Goal: Information Seeking & Learning: Learn about a topic

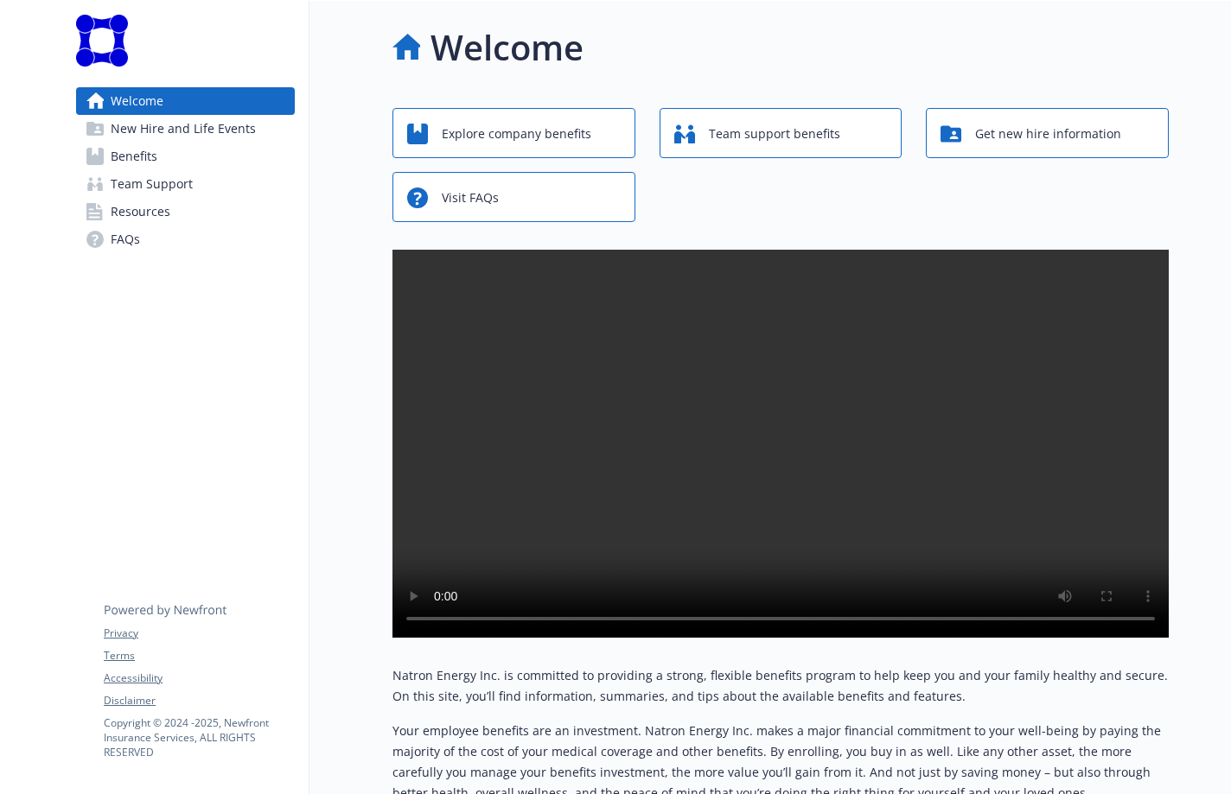
click at [149, 156] on span "Benefits" at bounding box center [134, 157] width 47 height 28
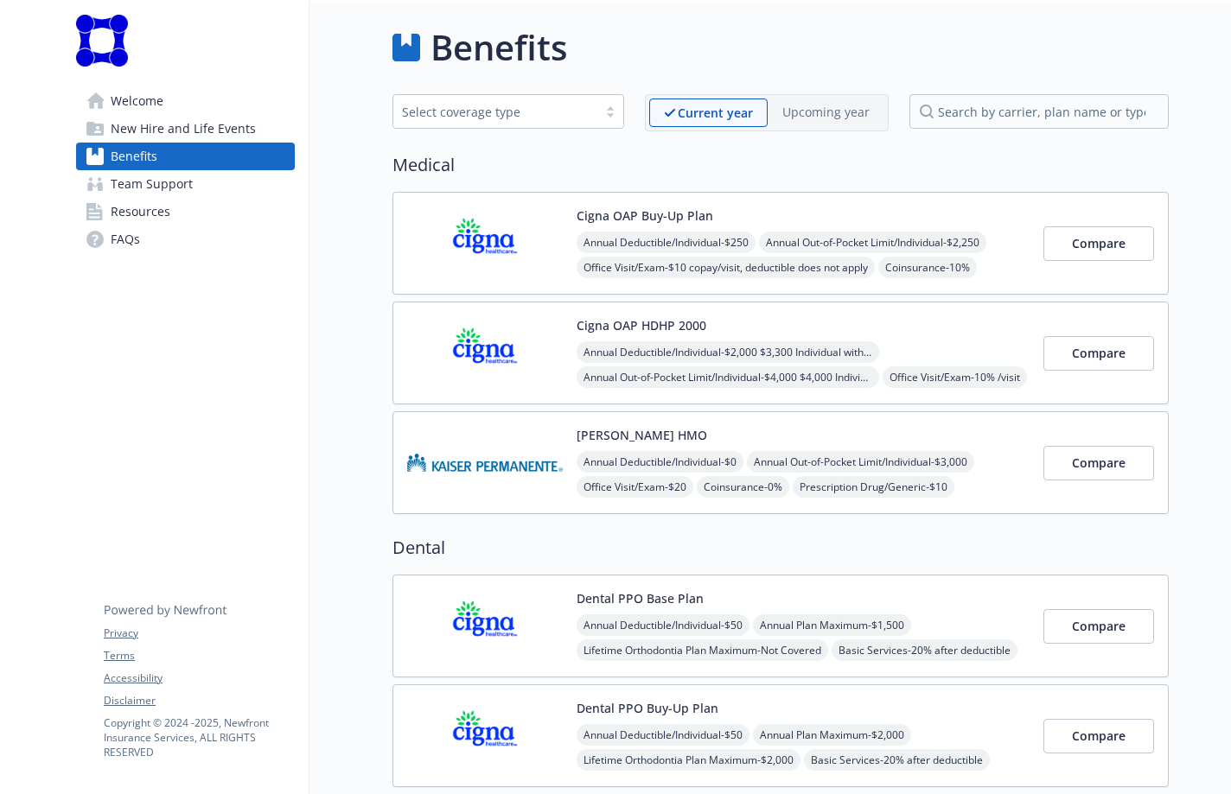
click at [487, 111] on div "Select coverage type" at bounding box center [495, 112] width 187 height 18
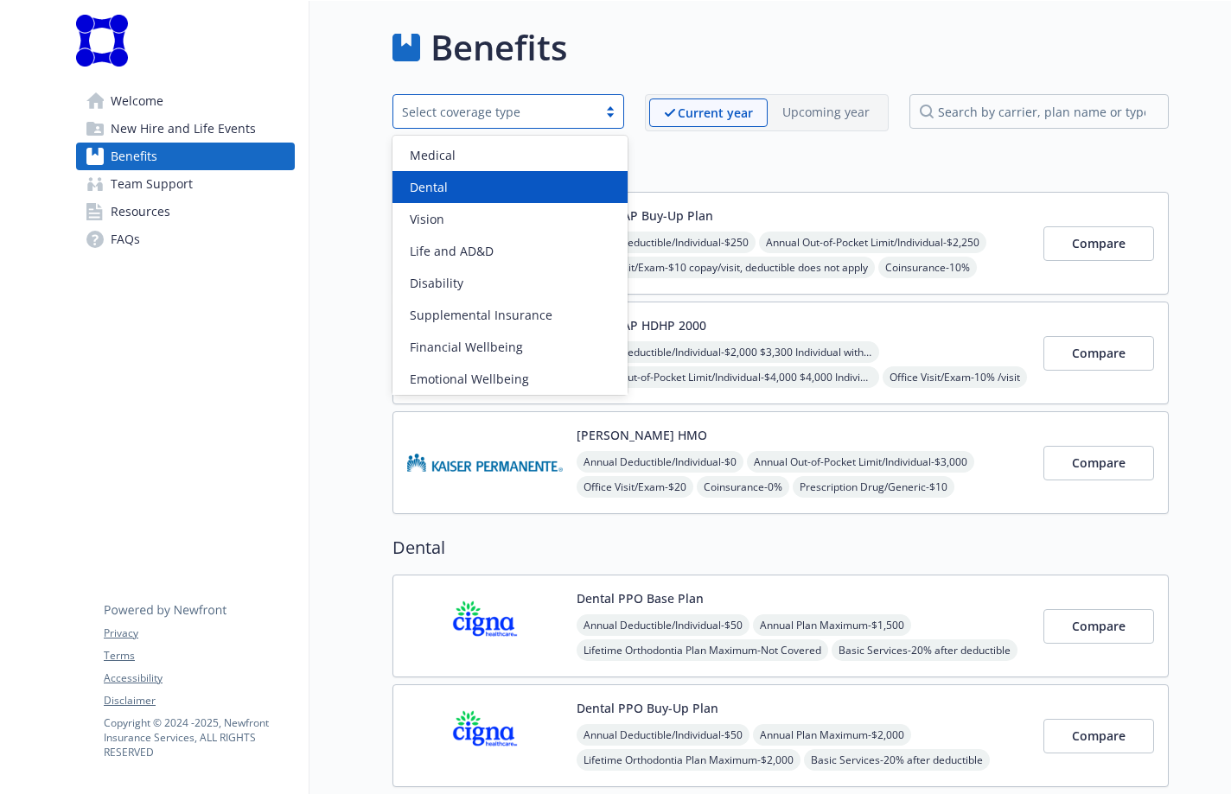
click at [484, 178] on div "Dental" at bounding box center [510, 187] width 214 height 18
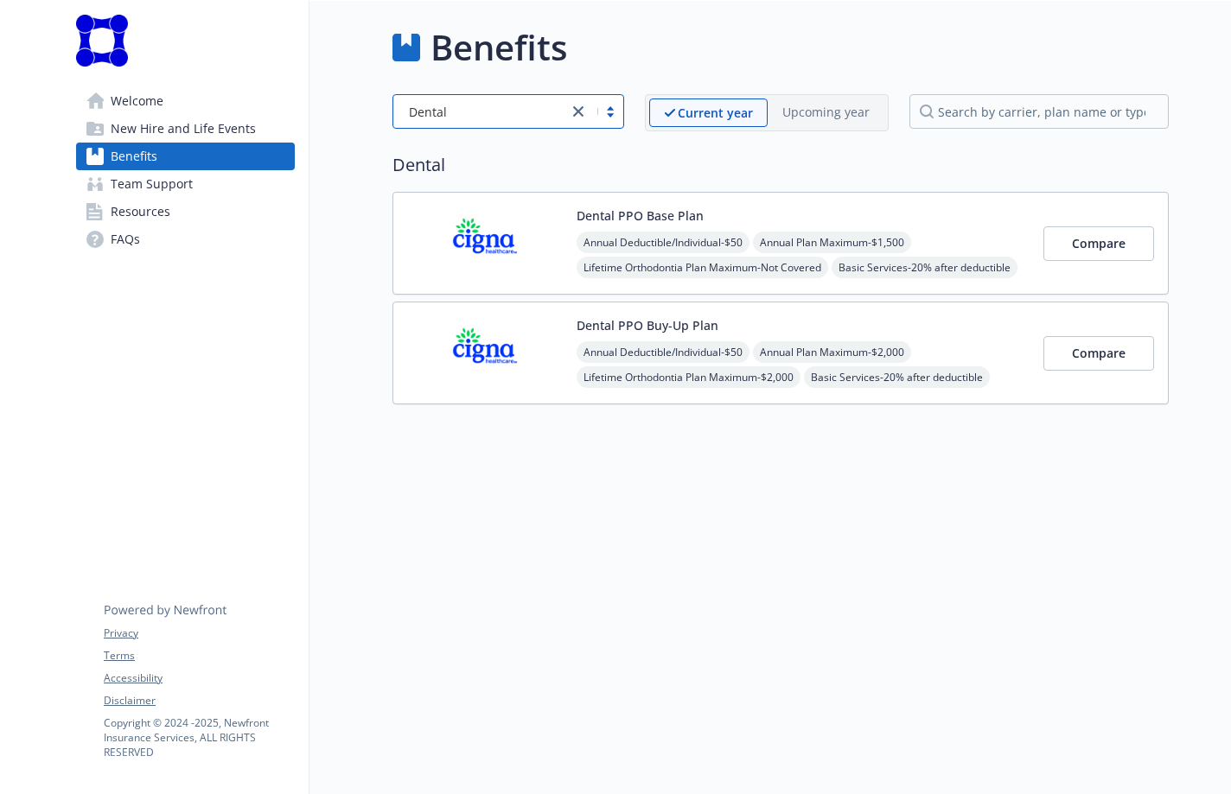
click at [539, 352] on img at bounding box center [485, 352] width 156 height 73
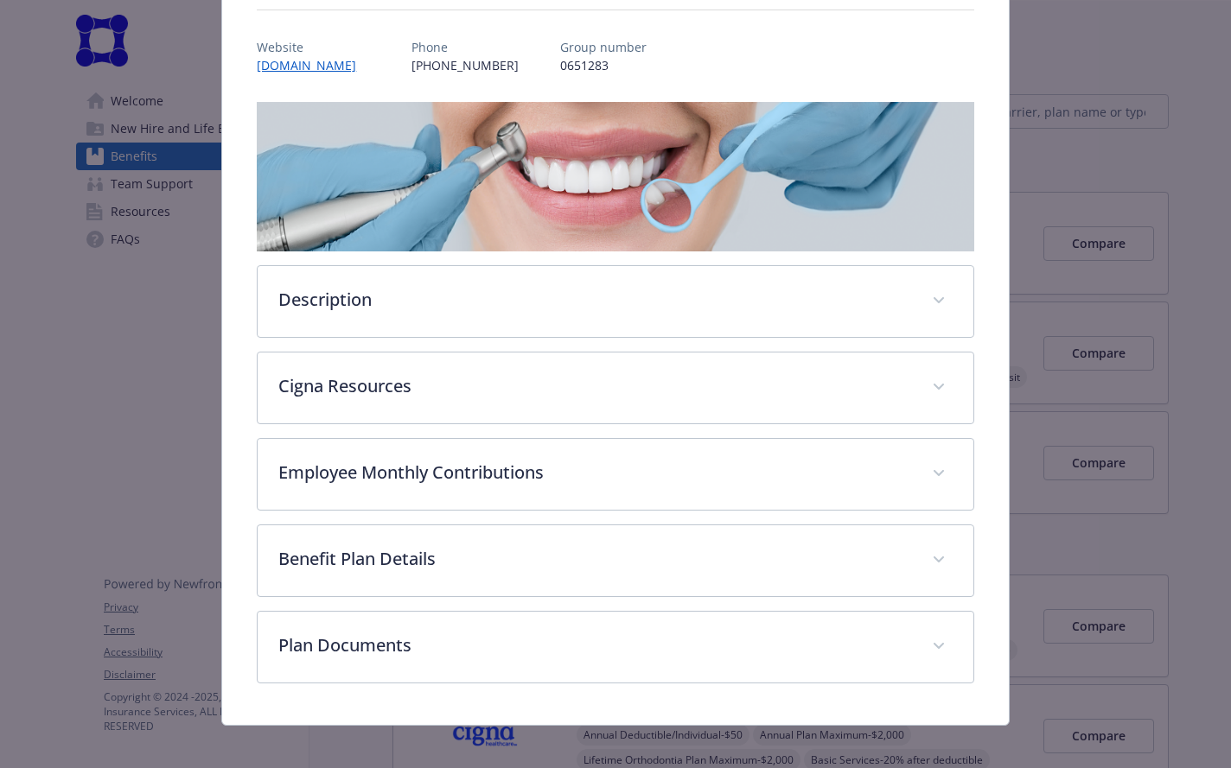
scroll to position [201, 0]
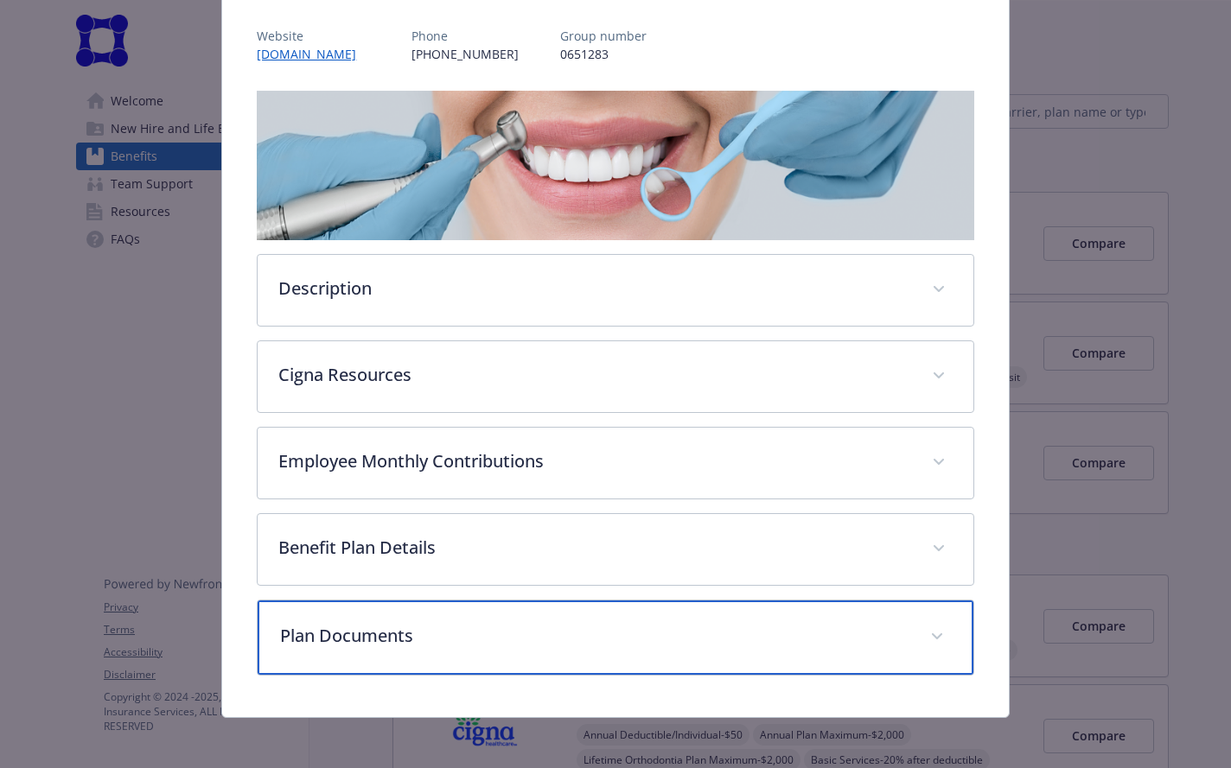
click at [519, 625] on p "Plan Documents" at bounding box center [594, 636] width 628 height 26
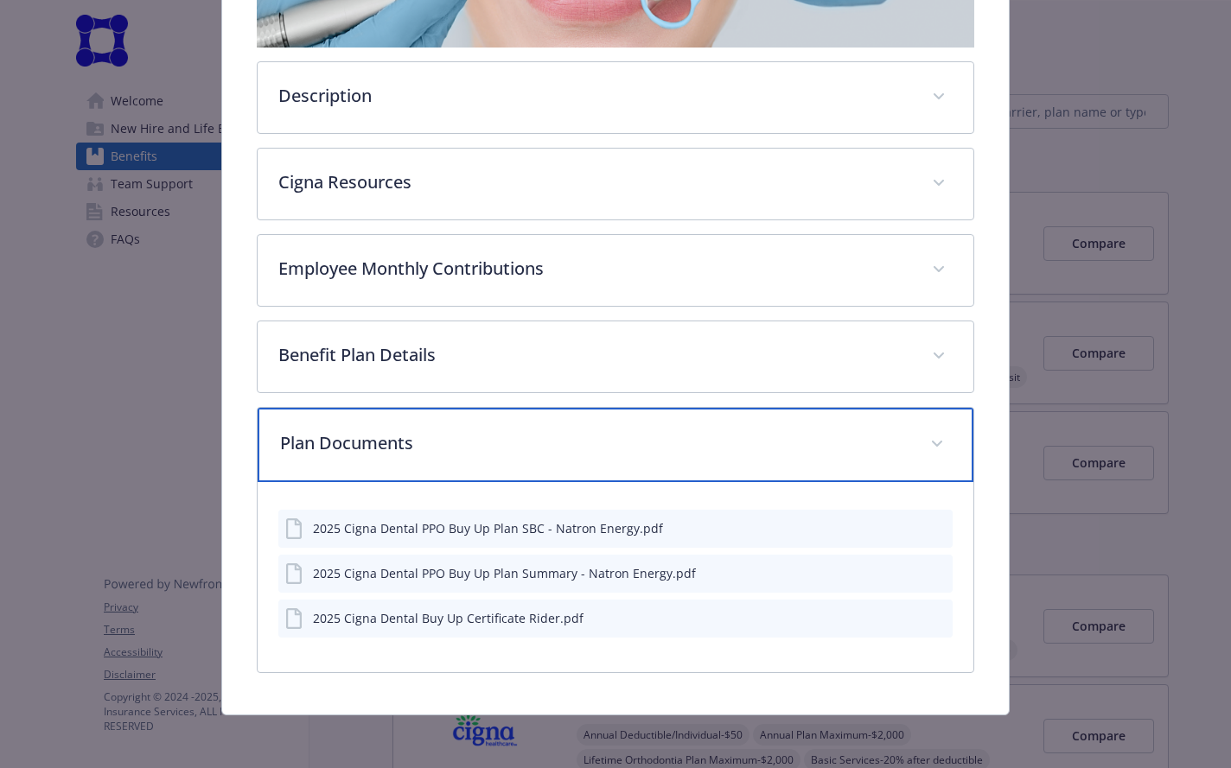
scroll to position [213, 0]
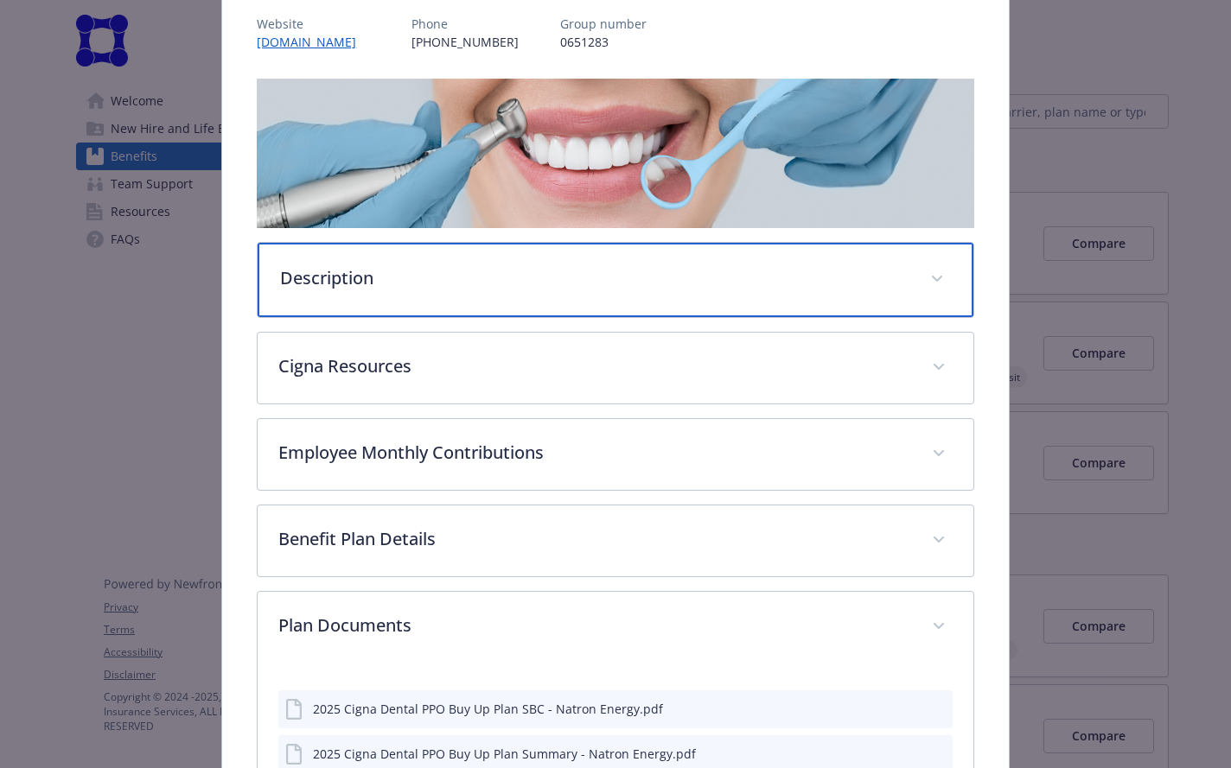
click at [524, 258] on div "Description" at bounding box center [615, 280] width 715 height 74
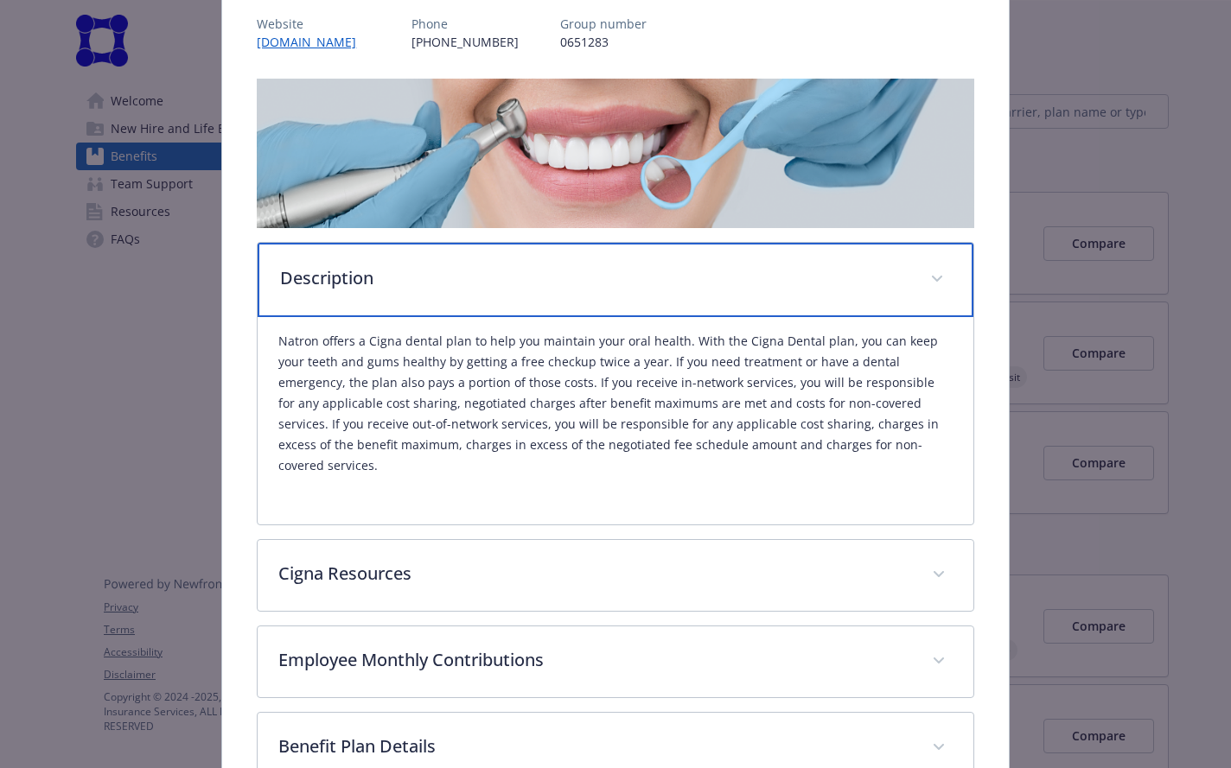
click at [523, 258] on div "Description" at bounding box center [615, 280] width 715 height 74
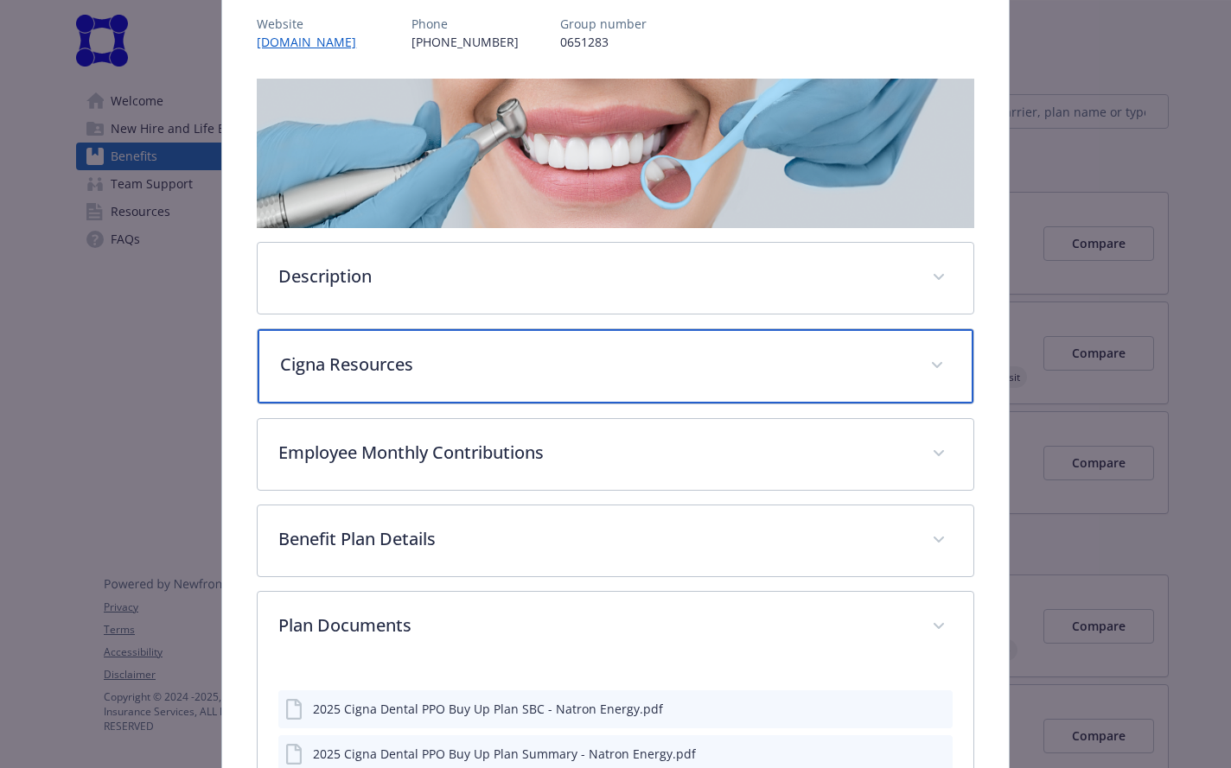
click at [518, 373] on p "Cigna Resources" at bounding box center [594, 365] width 628 height 26
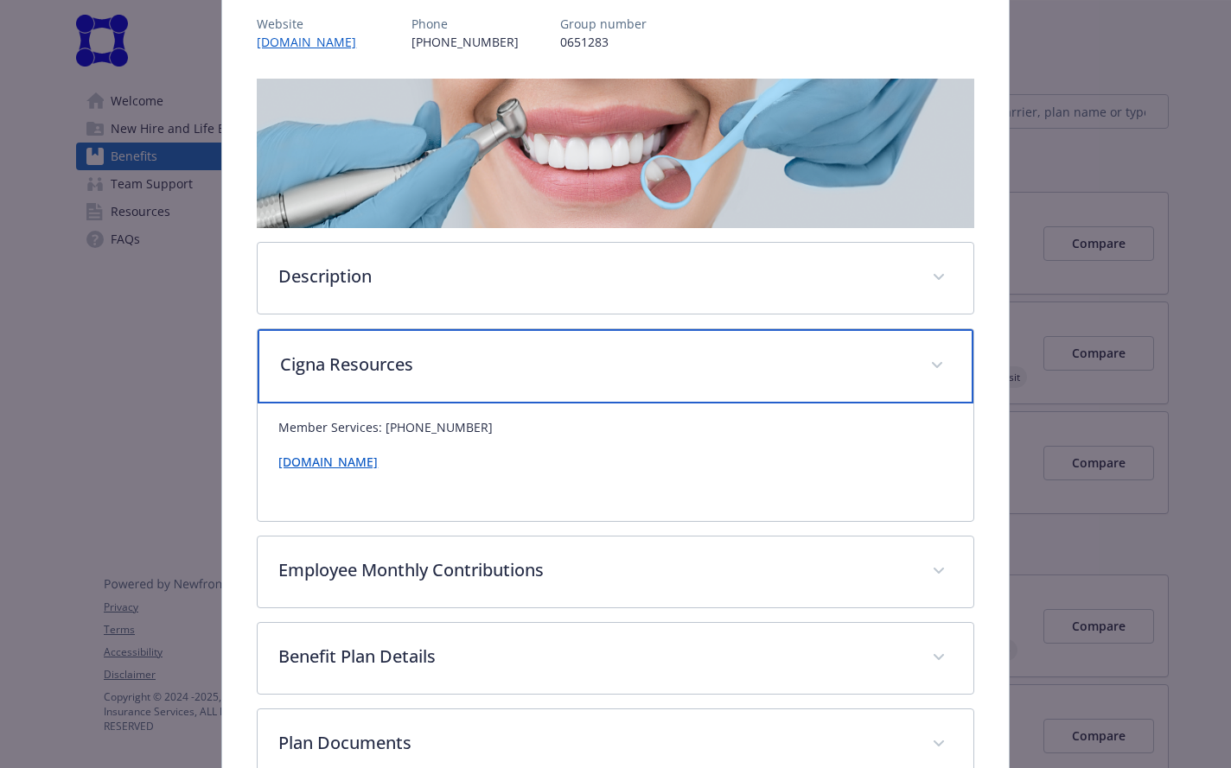
click at [518, 373] on p "Cigna Resources" at bounding box center [594, 365] width 628 height 26
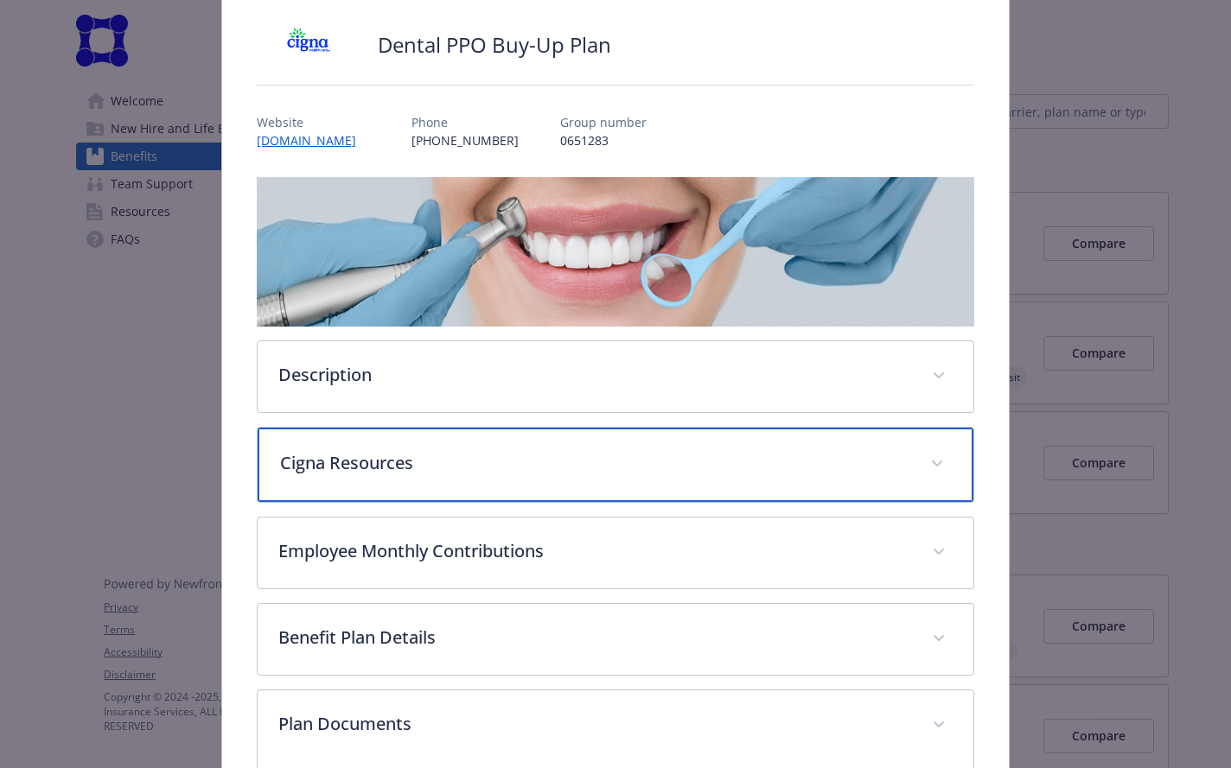
scroll to position [126, 0]
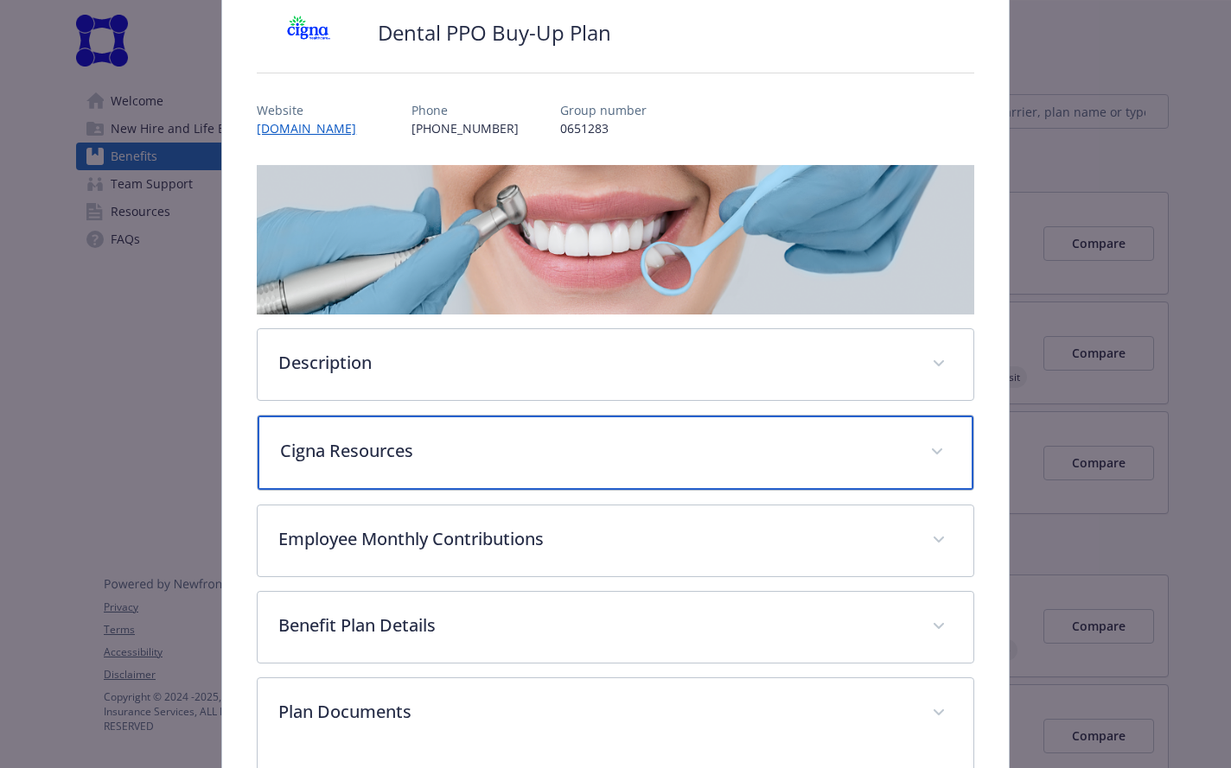
click at [525, 439] on p "Cigna Resources" at bounding box center [594, 451] width 628 height 26
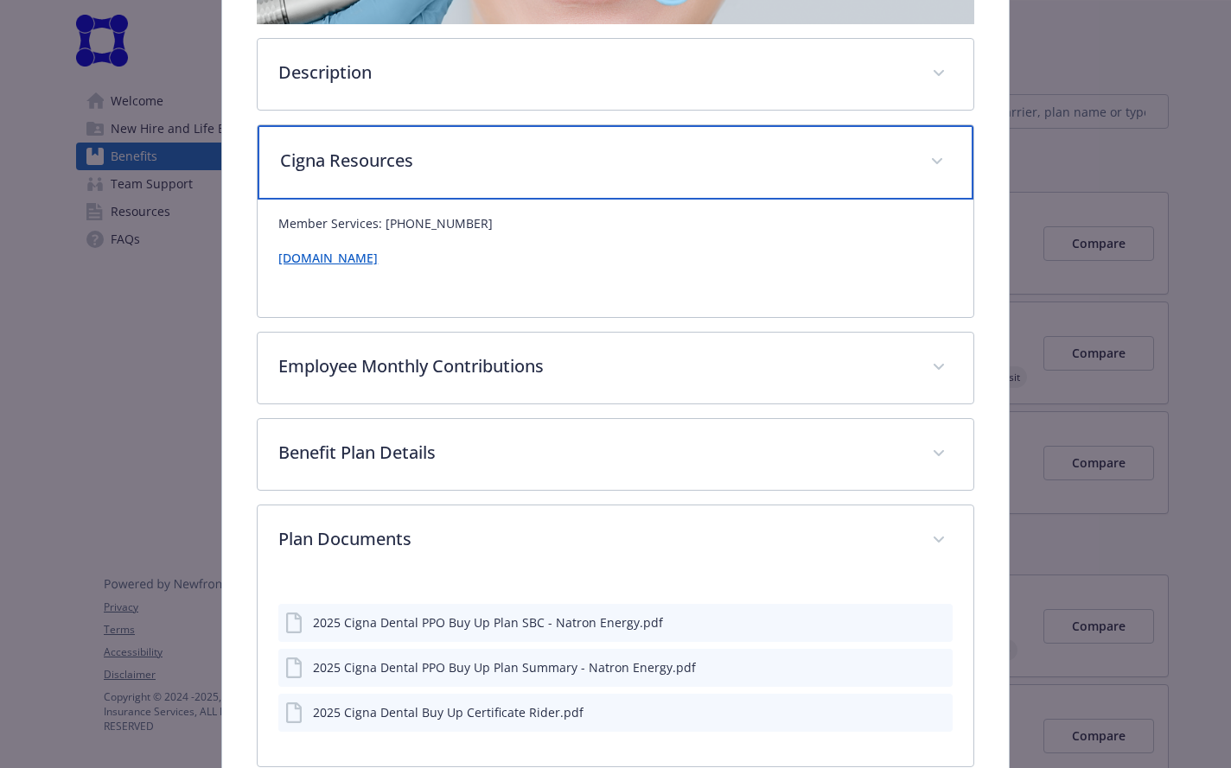
scroll to position [429, 0]
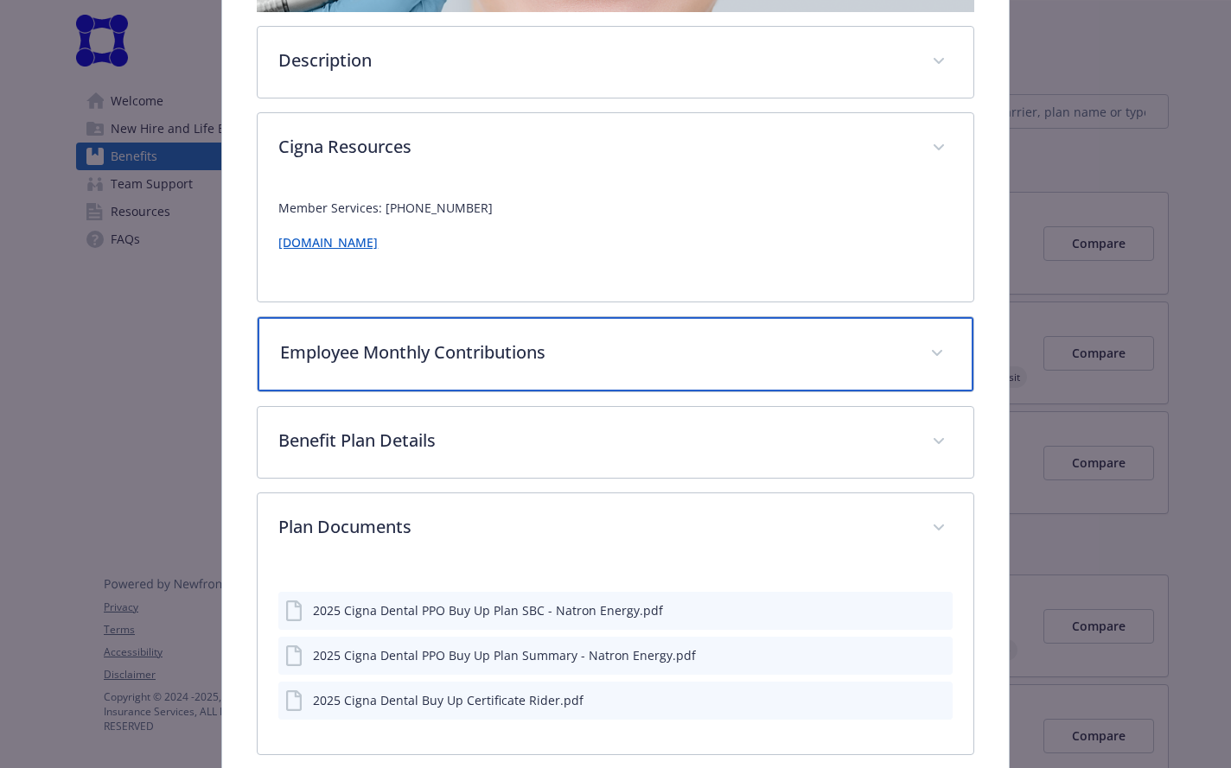
click at [554, 373] on div "Employee Monthly Contributions" at bounding box center [615, 354] width 715 height 74
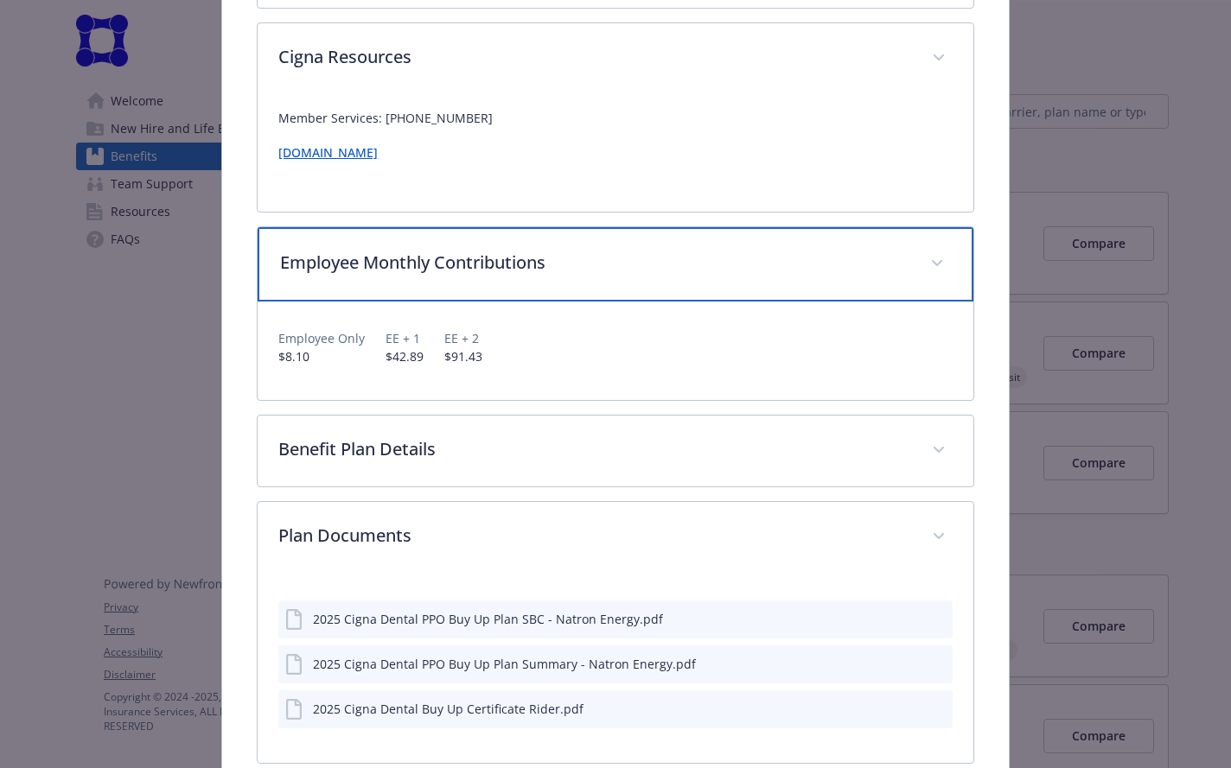
scroll to position [521, 0]
click at [619, 262] on p "Employee Monthly Contributions" at bounding box center [594, 260] width 628 height 26
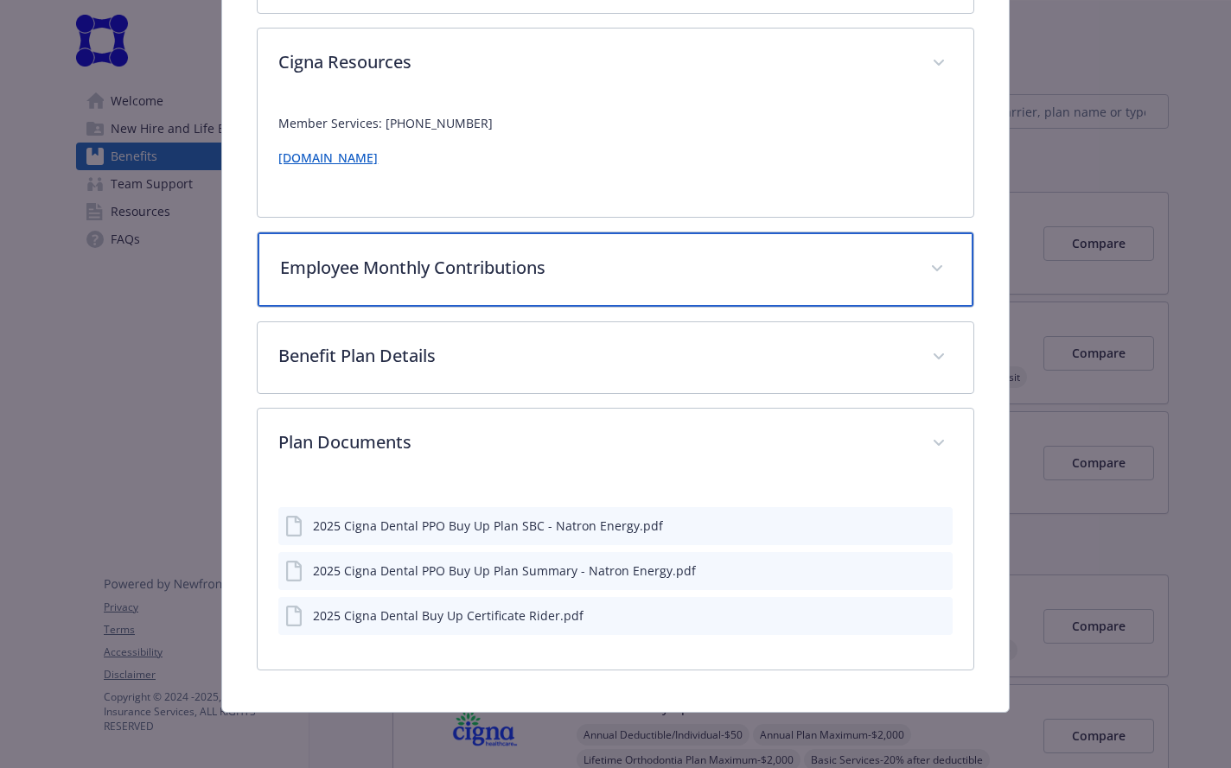
scroll to position [512, 0]
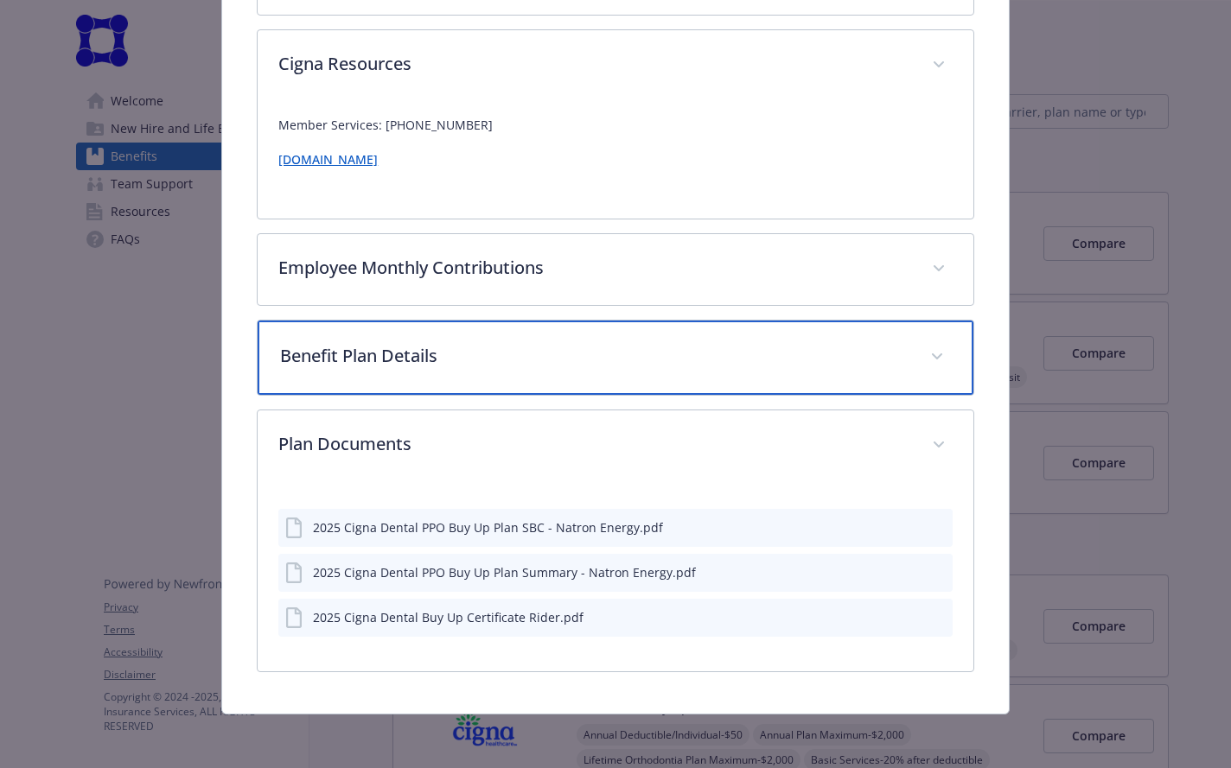
click at [608, 371] on div "Benefit Plan Details" at bounding box center [615, 358] width 715 height 74
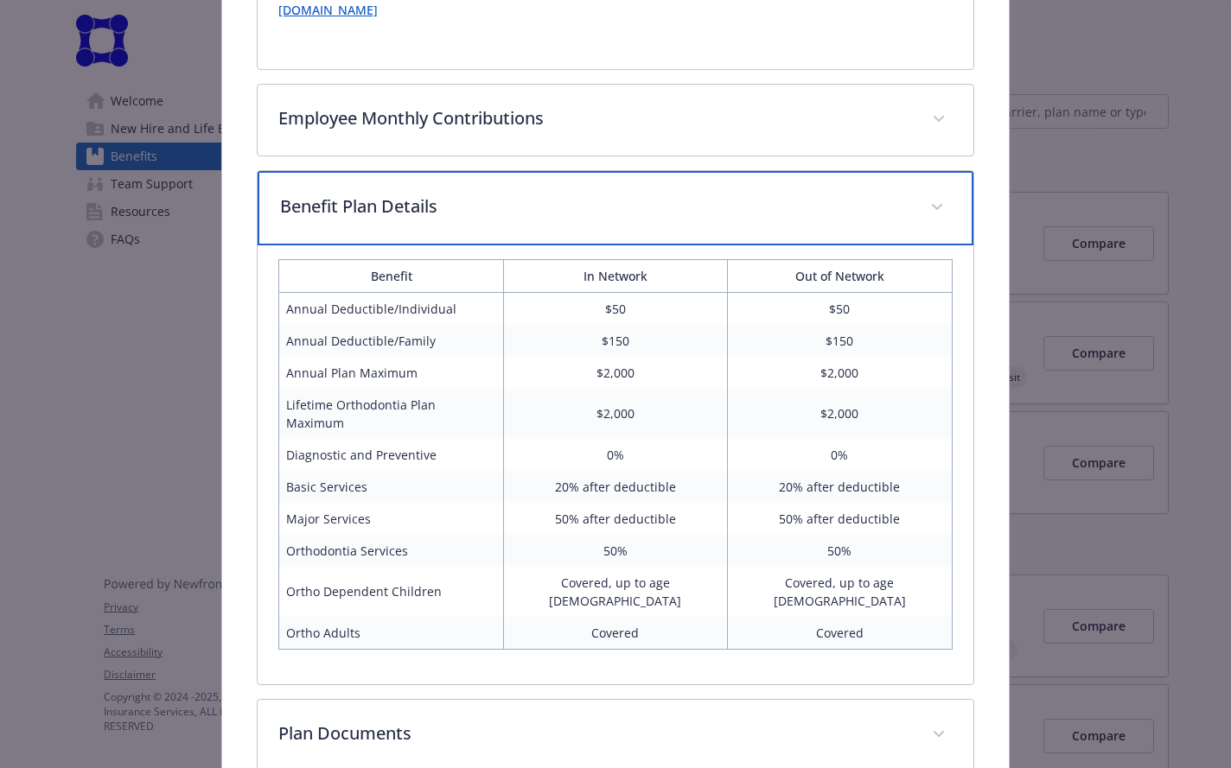
scroll to position [757, 0]
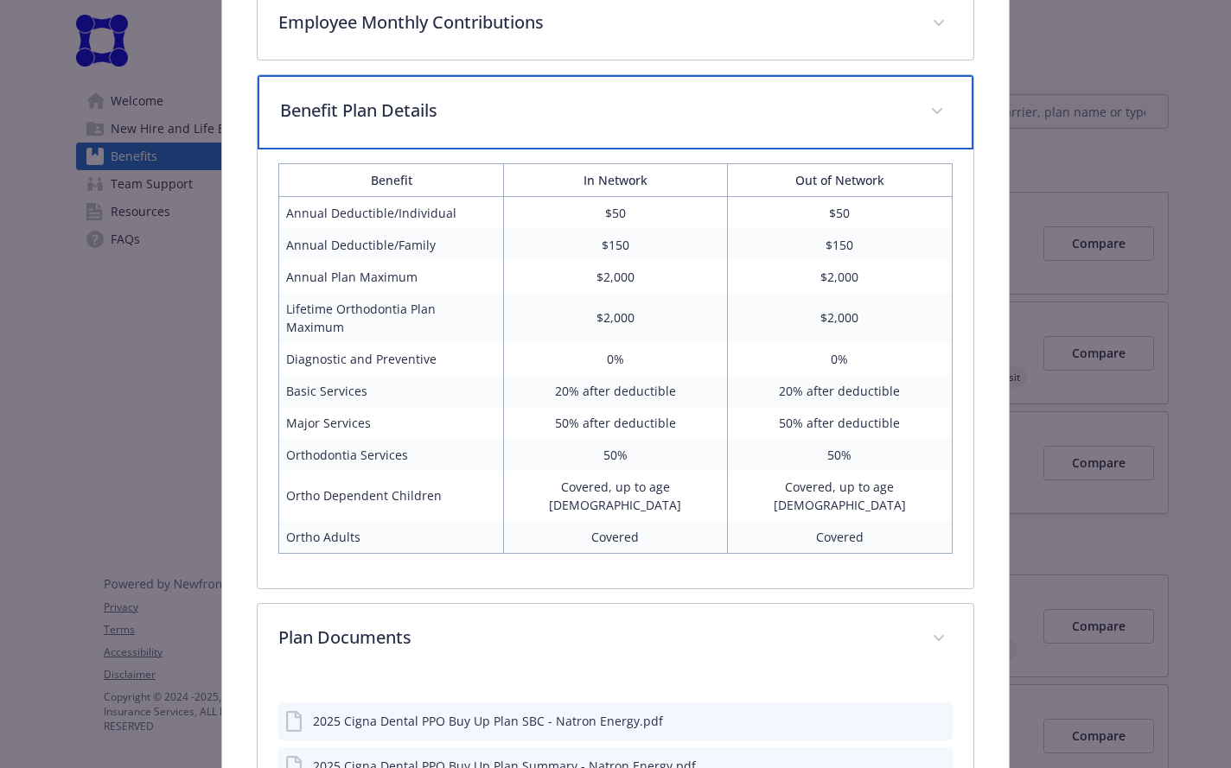
click at [541, 116] on p "Benefit Plan Details" at bounding box center [594, 111] width 628 height 26
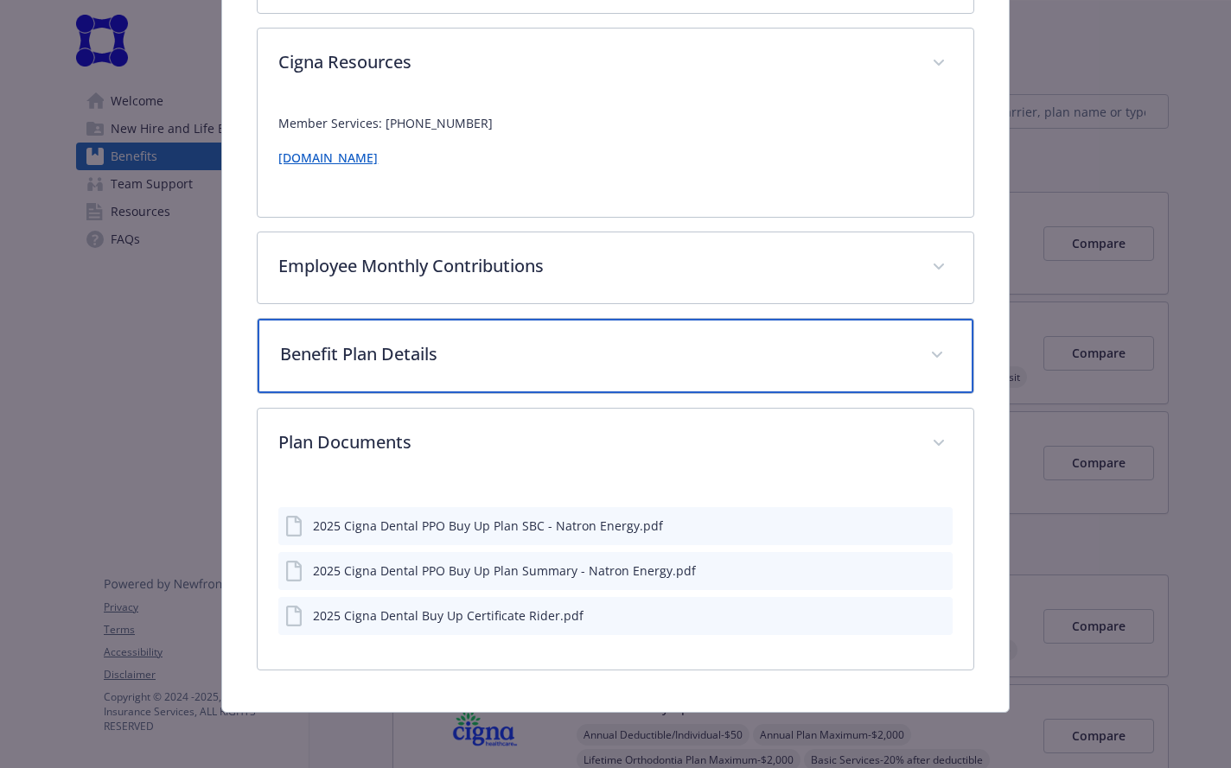
scroll to position [512, 0]
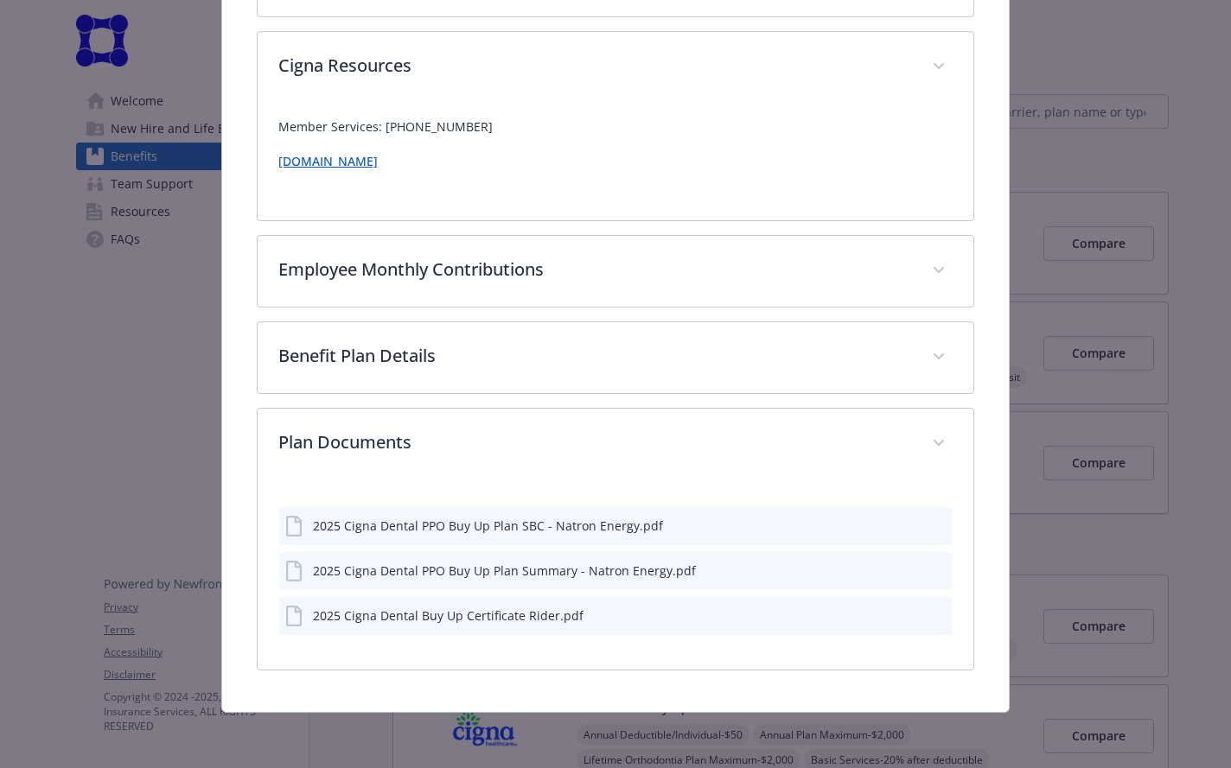
click at [930, 525] on icon "preview file" at bounding box center [938, 525] width 16 height 12
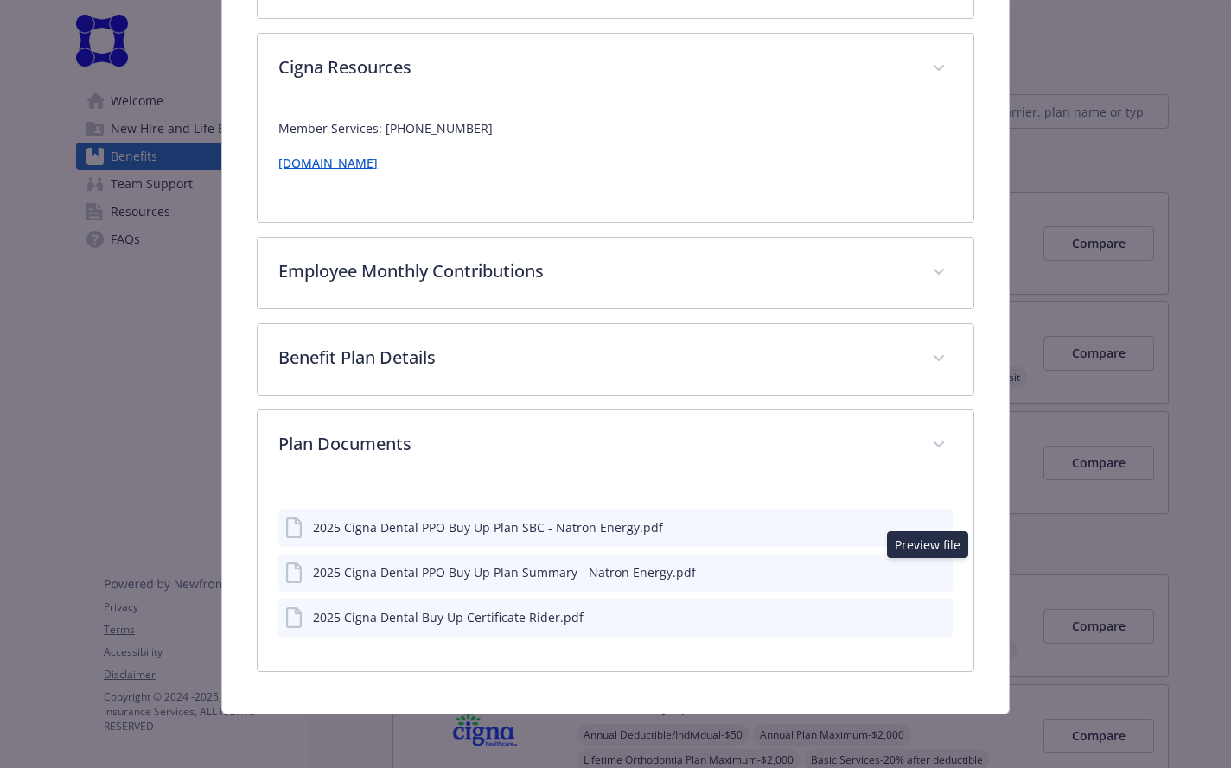
click at [930, 568] on icon "preview file" at bounding box center [938, 571] width 16 height 12
